Goal: Use online tool/utility: Use online tool/utility

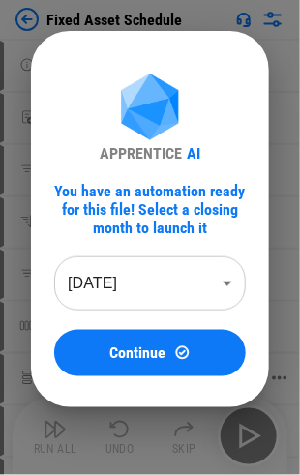
click at [143, 356] on span "Continue" at bounding box center [138, 352] width 56 height 15
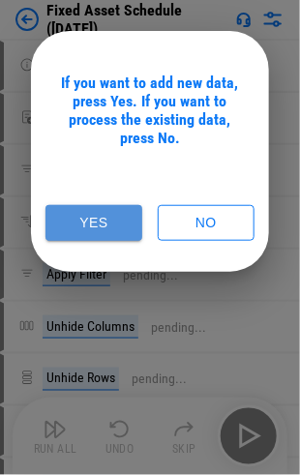
click at [112, 216] on button "Yes" at bounding box center [93, 223] width 97 height 36
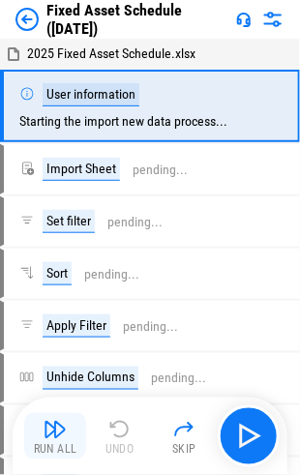
click at [58, 423] on img "button" at bounding box center [55, 429] width 23 height 23
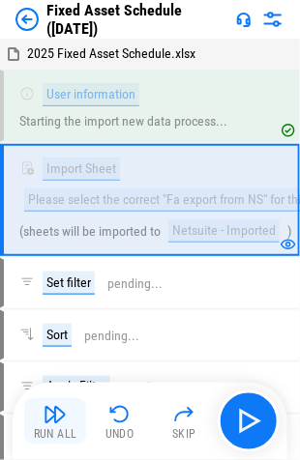
click at [58, 407] on img "button" at bounding box center [55, 414] width 23 height 23
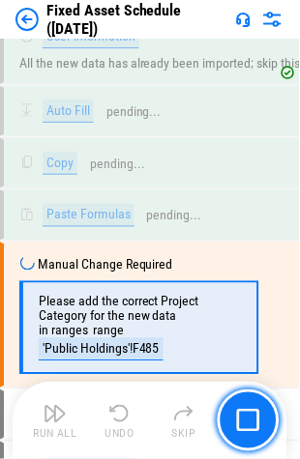
scroll to position [5358, 0]
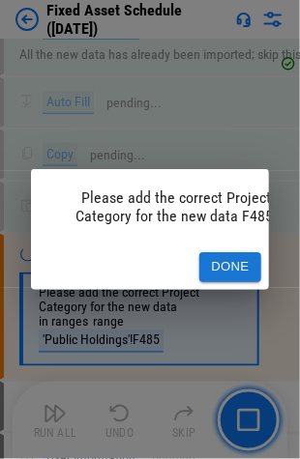
click at [221, 252] on button "Done" at bounding box center [230, 267] width 62 height 30
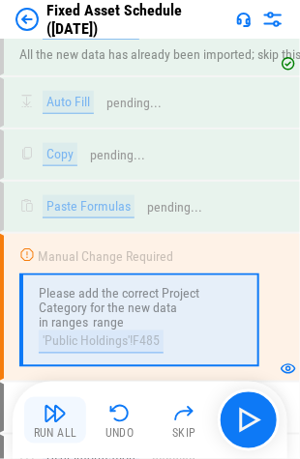
click at [50, 423] on img "button" at bounding box center [55, 413] width 23 height 23
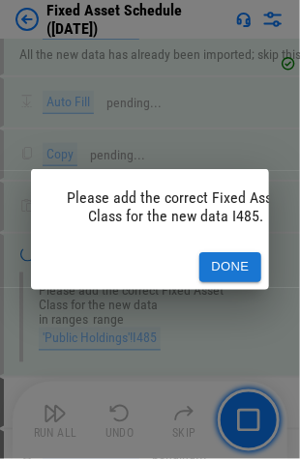
click at [234, 253] on button "Done" at bounding box center [230, 267] width 62 height 30
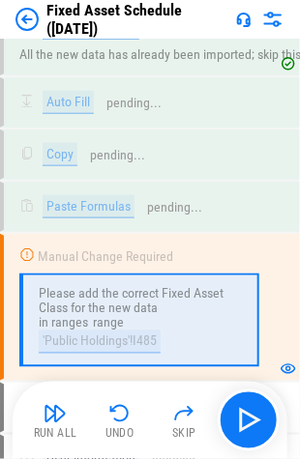
click at [66, 423] on button "Run All" at bounding box center [55, 421] width 62 height 46
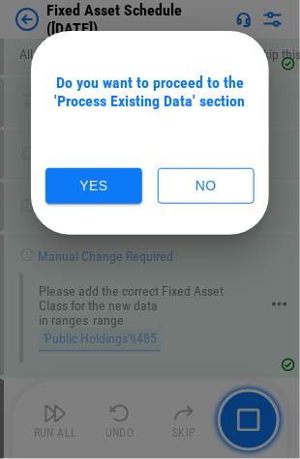
click at [106, 189] on button "Yes" at bounding box center [93, 186] width 97 height 36
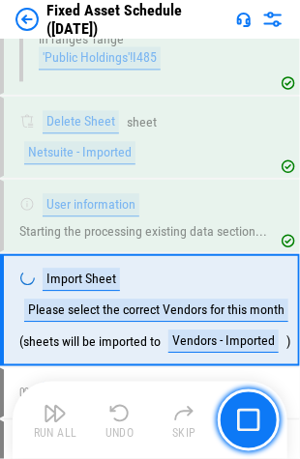
scroll to position [5641, 0]
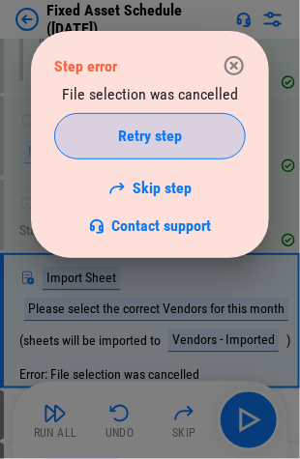
click at [122, 120] on button "Retry step" at bounding box center [149, 136] width 191 height 46
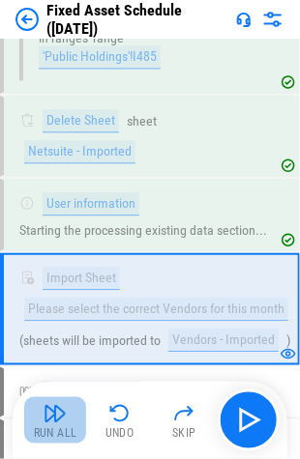
click at [56, 424] on img "button" at bounding box center [55, 413] width 23 height 23
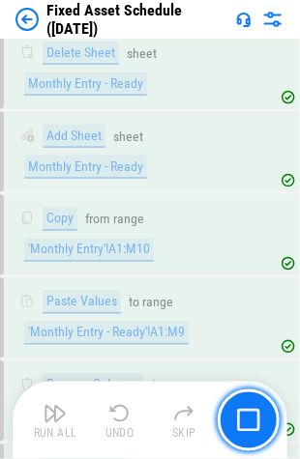
scroll to position [7844, 0]
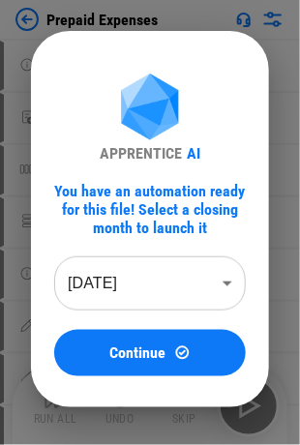
scroll to position [389, 0]
